Goal: Task Accomplishment & Management: Manage account settings

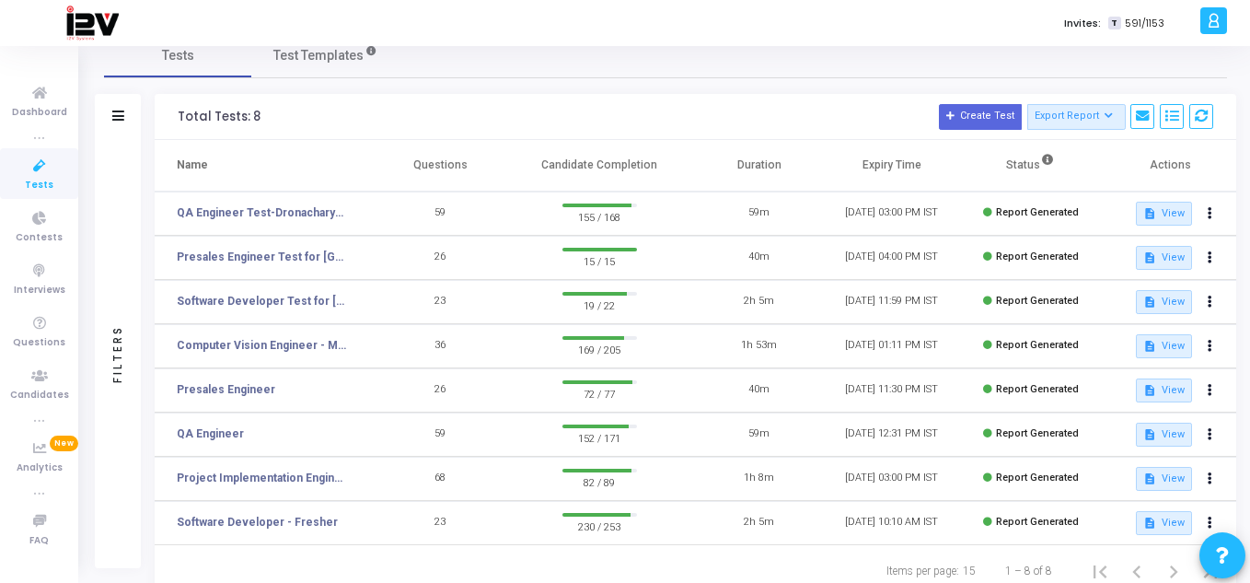
scroll to position [87, 0]
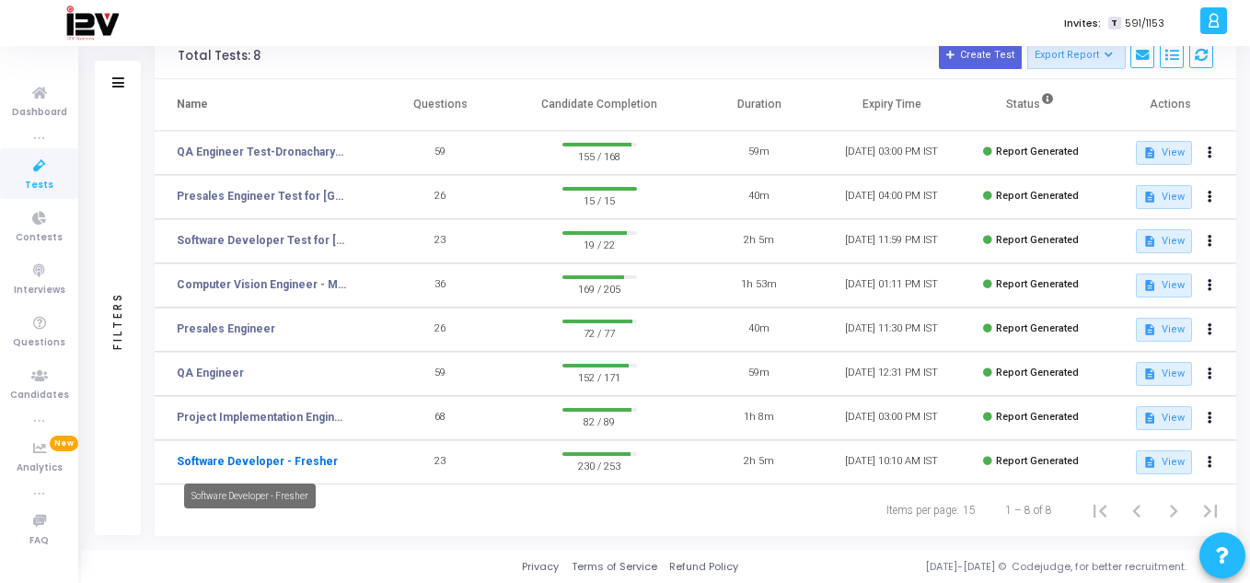
click at [300, 469] on link "Software Developer - Fresher" at bounding box center [257, 461] width 161 height 17
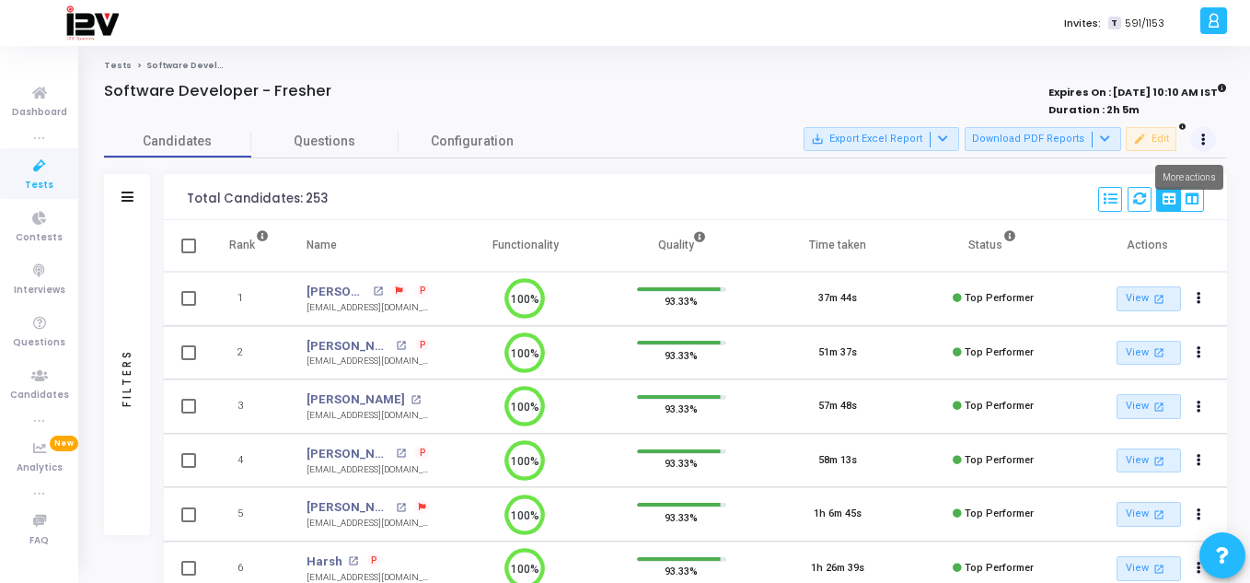
click at [1207, 142] on button at bounding box center [1204, 140] width 26 height 26
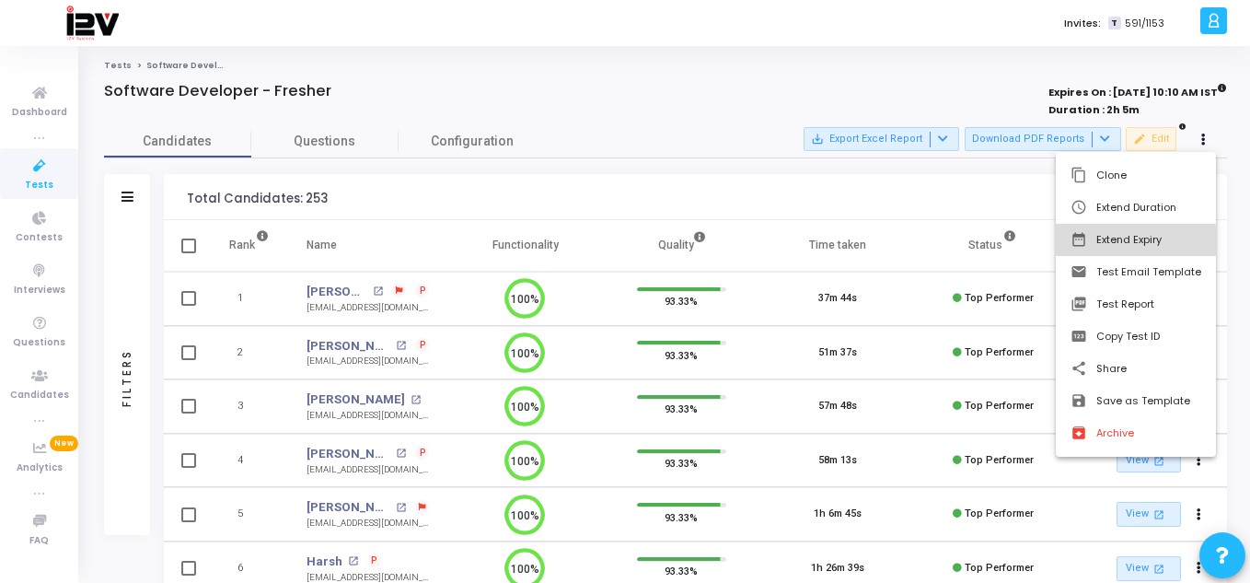
click at [1136, 247] on button "date_range Extend Expiry" at bounding box center [1136, 240] width 160 height 32
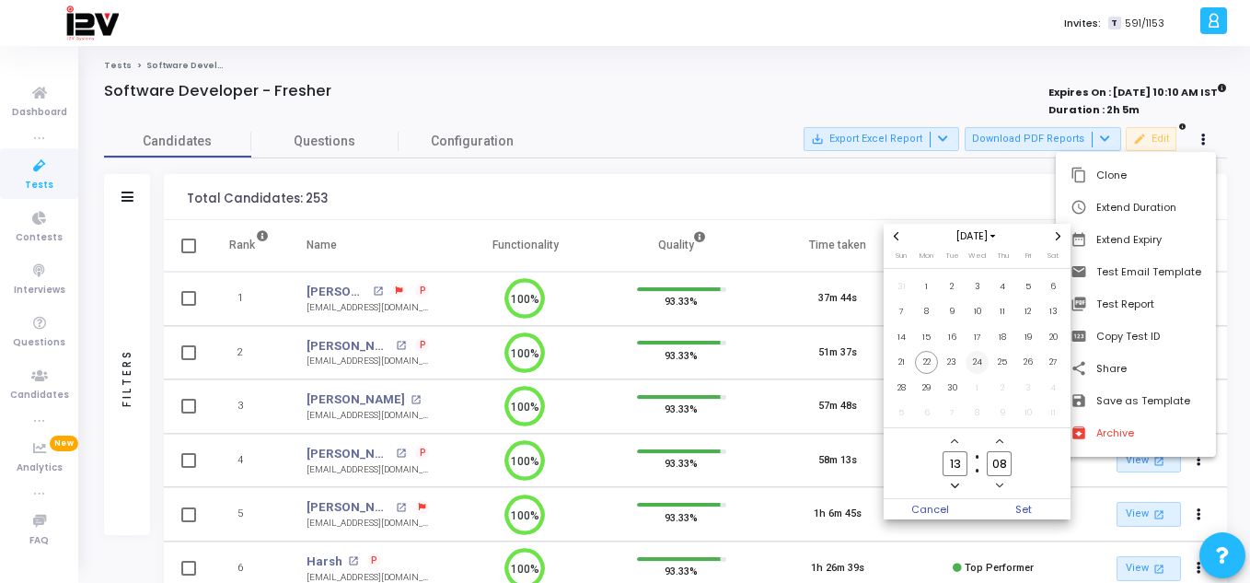
click at [974, 361] on span "24" at bounding box center [977, 362] width 23 height 23
click at [1032, 500] on span "Set" at bounding box center [1025, 509] width 94 height 20
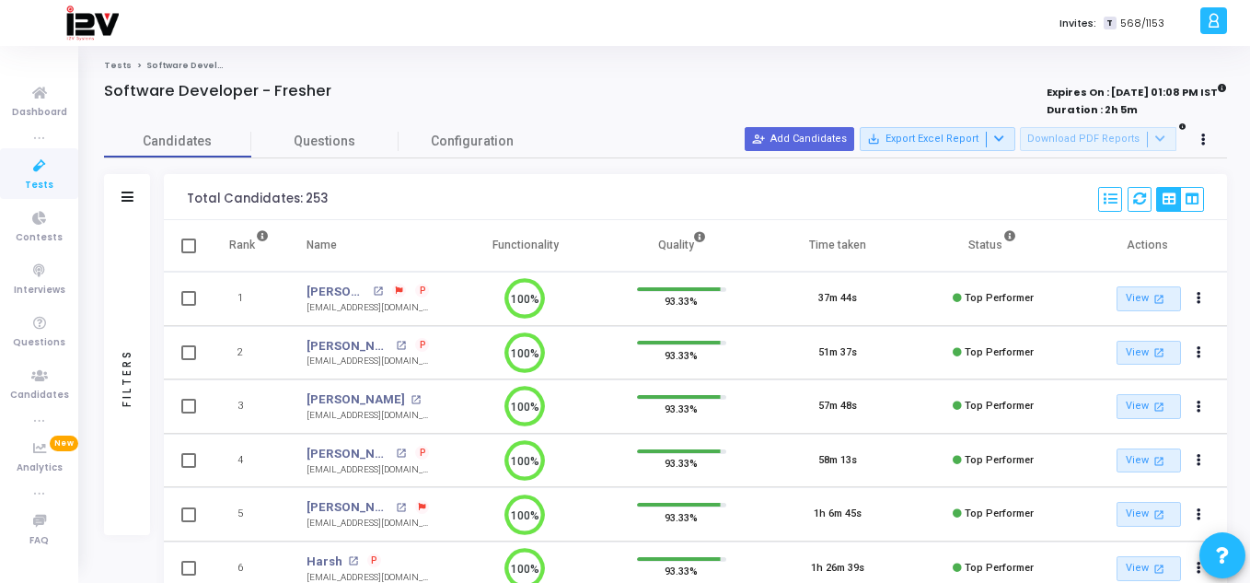
click at [56, 190] on link "Tests" at bounding box center [39, 173] width 78 height 51
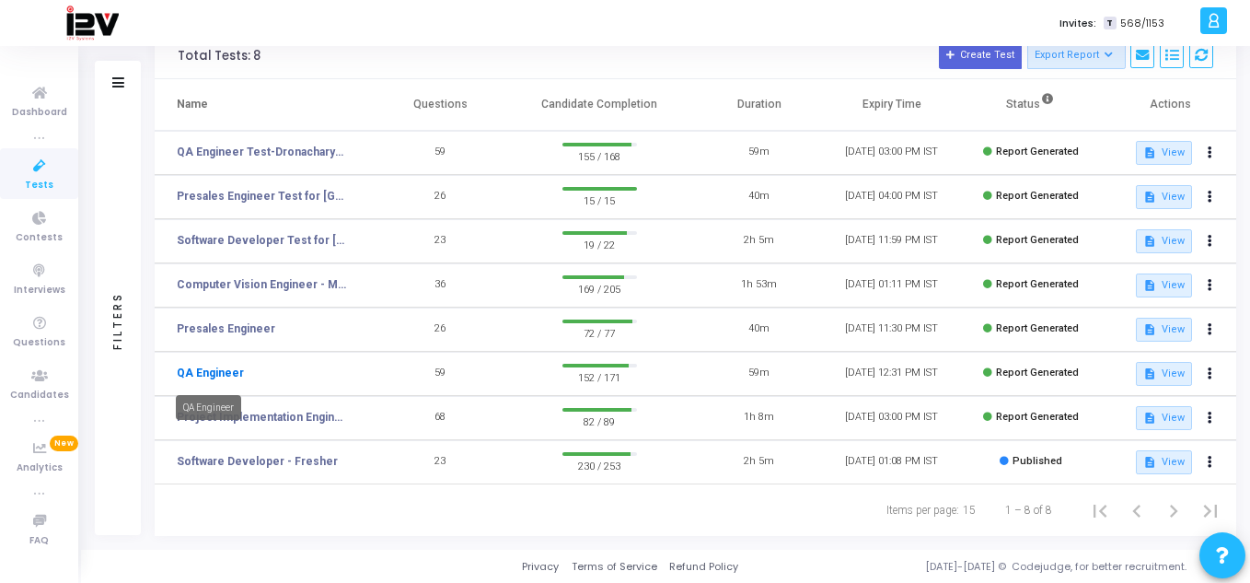
click at [227, 380] on link "QA Engineer" at bounding box center [210, 373] width 67 height 17
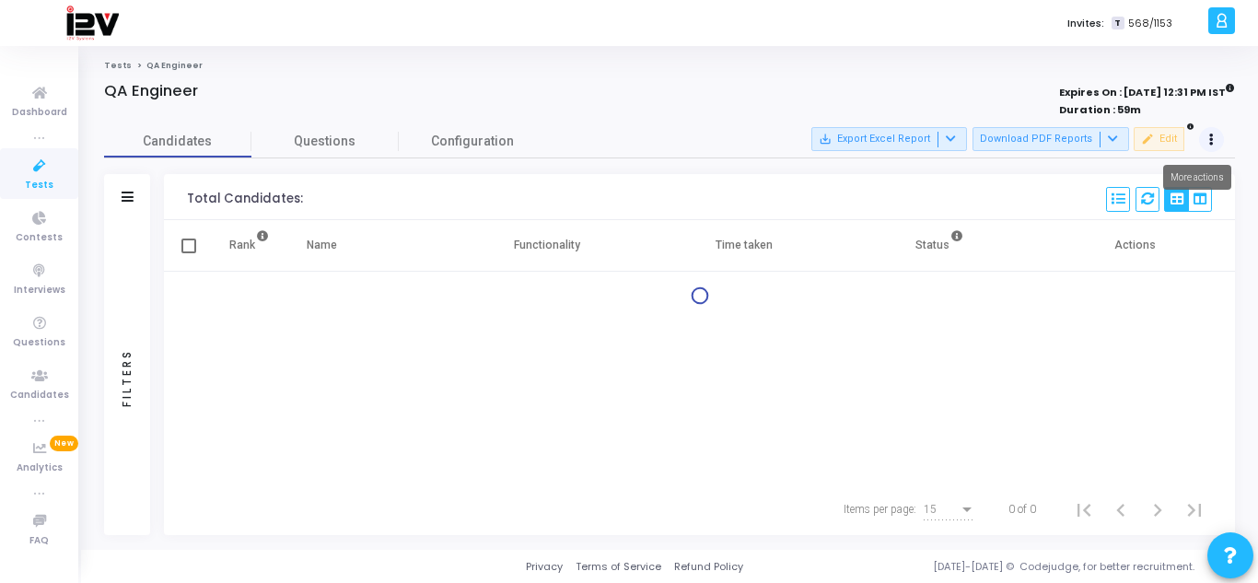
click at [1206, 145] on button at bounding box center [1212, 140] width 26 height 26
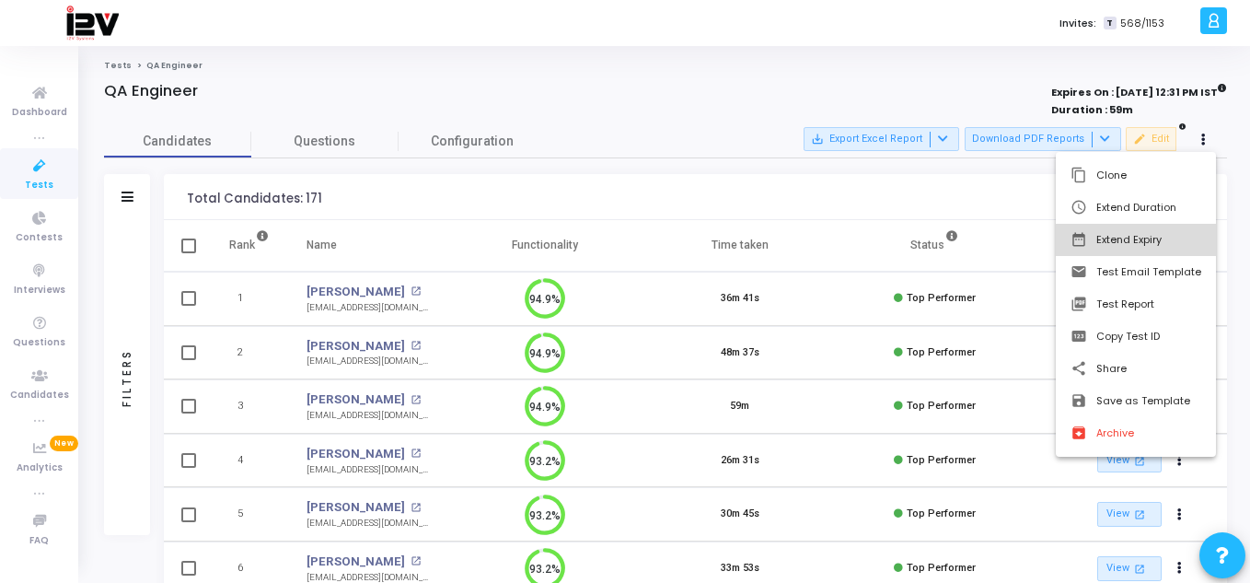
click at [1132, 241] on button "date_range Extend Expiry" at bounding box center [1136, 240] width 160 height 32
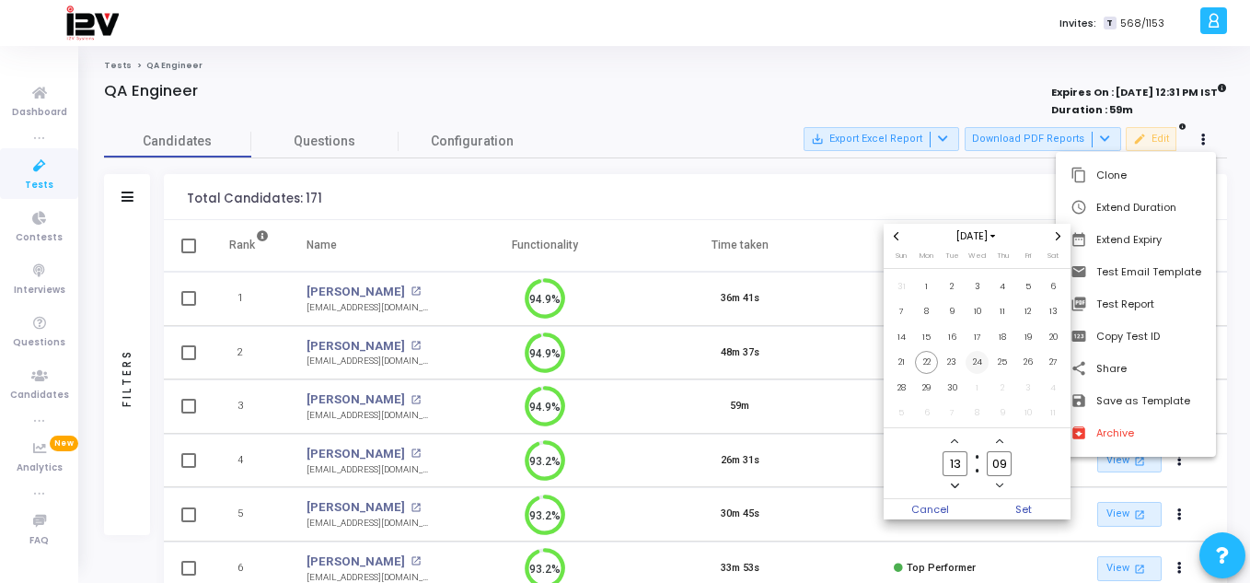
click at [984, 366] on span "24" at bounding box center [977, 362] width 23 height 23
click at [1028, 504] on span "Set" at bounding box center [1025, 509] width 94 height 20
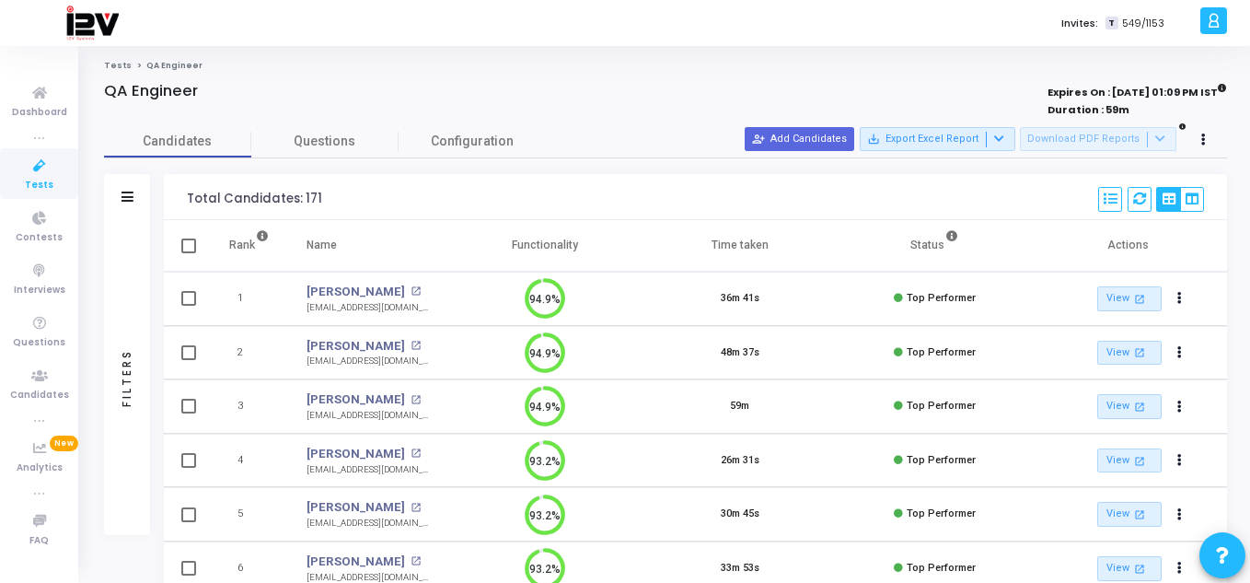
click at [30, 170] on icon at bounding box center [39, 166] width 39 height 23
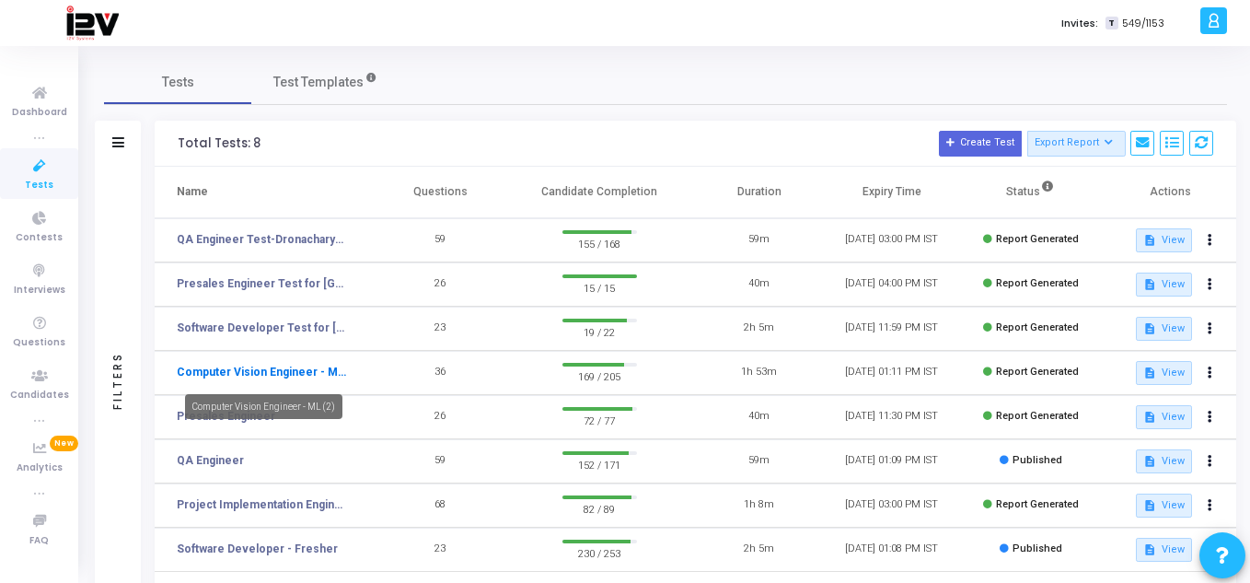
click at [276, 370] on link "Computer Vision Engineer - ML (2)" at bounding box center [261, 372] width 169 height 17
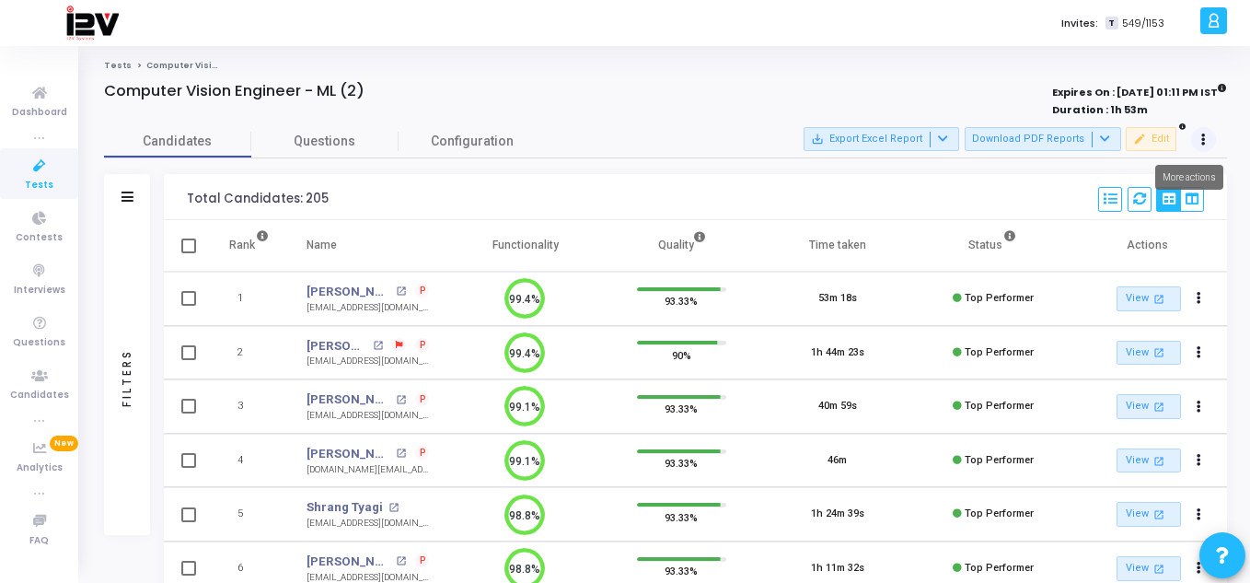
click at [1199, 135] on button at bounding box center [1204, 140] width 26 height 26
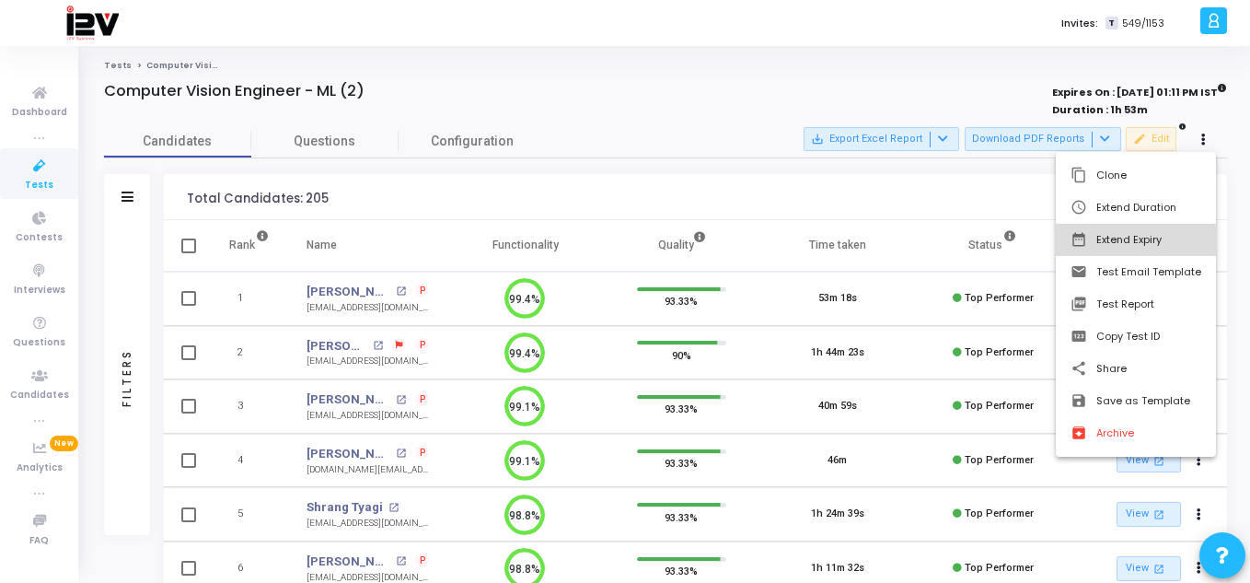
click at [1133, 243] on button "date_range Extend Expiry" at bounding box center [1136, 240] width 160 height 32
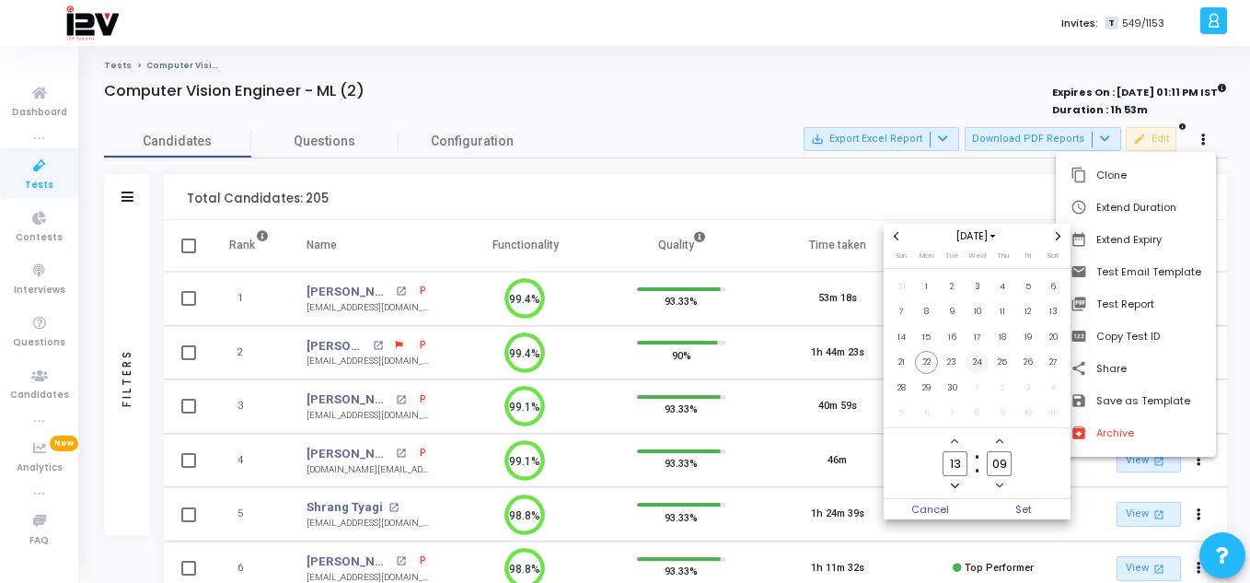
click at [979, 362] on span "24" at bounding box center [977, 362] width 23 height 23
click at [1014, 514] on span "Set" at bounding box center [1025, 509] width 94 height 20
